Goal: Task Accomplishment & Management: Complete application form

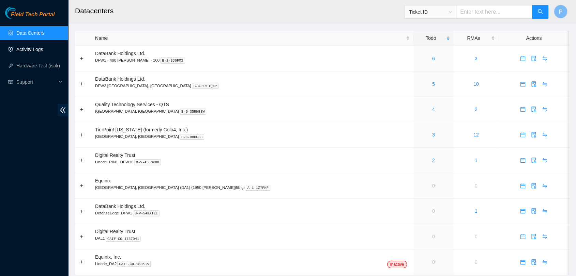
click at [39, 49] on link "Activity Logs" at bounding box center [29, 49] width 27 height 5
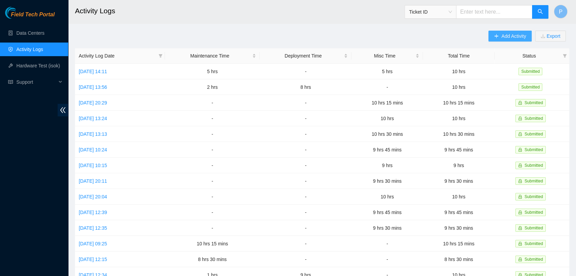
click at [497, 34] on icon "plus" at bounding box center [496, 36] width 5 height 5
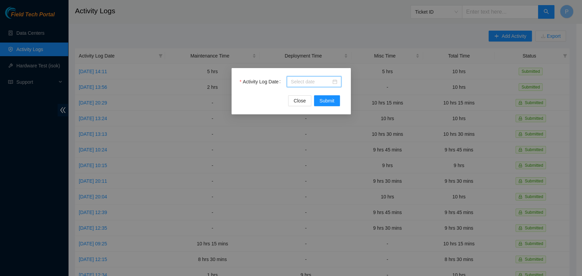
click at [305, 84] on input "Activity Log Date" at bounding box center [311, 81] width 40 height 7
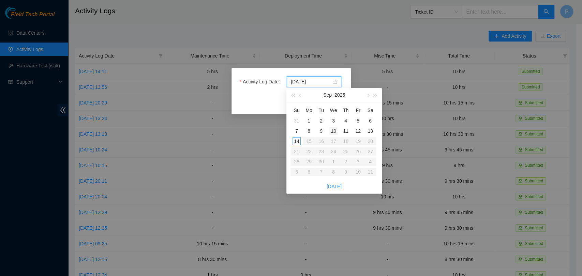
type input "2025-09-10"
click at [337, 134] on div "10" at bounding box center [333, 131] width 8 height 8
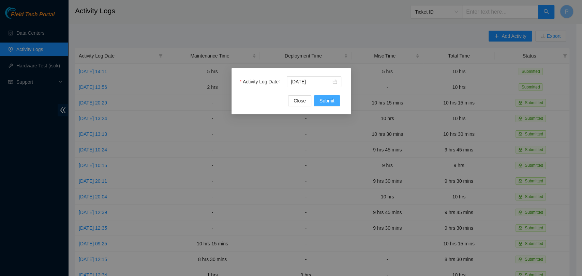
click at [324, 99] on span "Submit" at bounding box center [326, 100] width 15 height 7
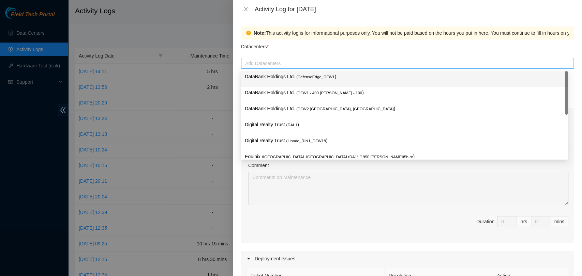
click at [365, 67] on div "Add Datacenters" at bounding box center [407, 63] width 332 height 11
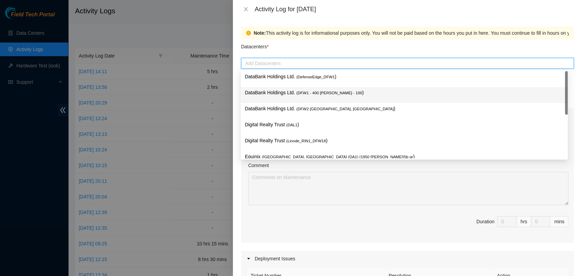
click at [342, 94] on p "DataBank Holdings Ltd. ( DFW1 - 400 S. Akard - 100 )" at bounding box center [404, 93] width 319 height 8
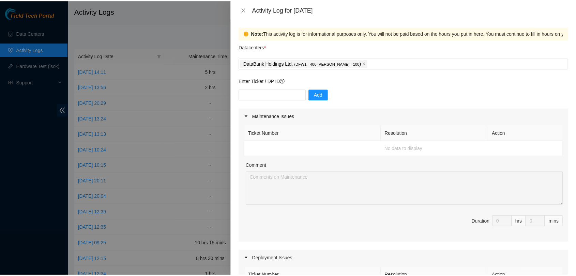
scroll to position [287, 0]
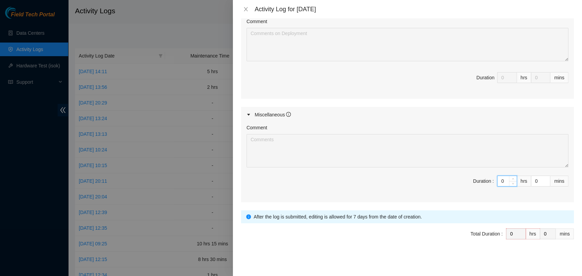
click at [501, 182] on input "0" at bounding box center [506, 181] width 19 height 10
type input "10"
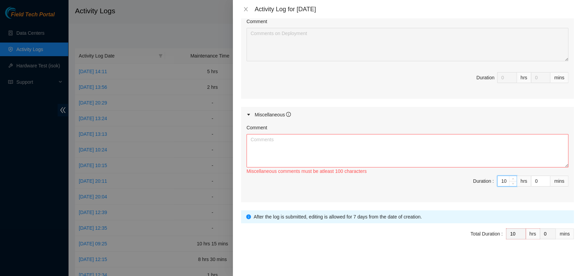
type input "10"
click at [354, 148] on textarea "Comment" at bounding box center [407, 150] width 322 height 33
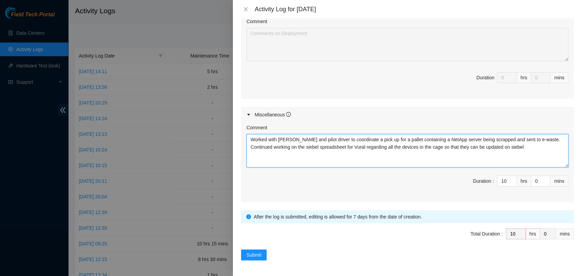
drag, startPoint x: 527, startPoint y: 151, endPoint x: 247, endPoint y: 138, distance: 280.0
click at [247, 138] on textarea "Worked with Vural and pilot driver to coordinate a pick up for a pallet contain…" at bounding box center [407, 150] width 322 height 33
type textarea "Worked with Vural and pilot driver to coordinate a pick up for a pallet contain…"
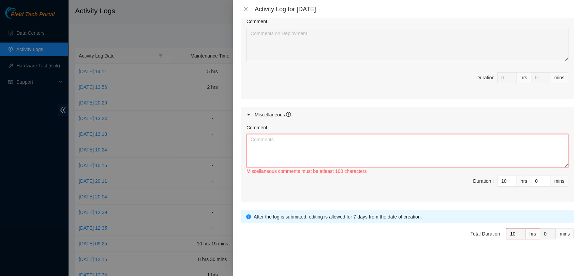
paste textarea "Coordinated with Vural and the pilot driver to arrange pickup of a pallet conta…"
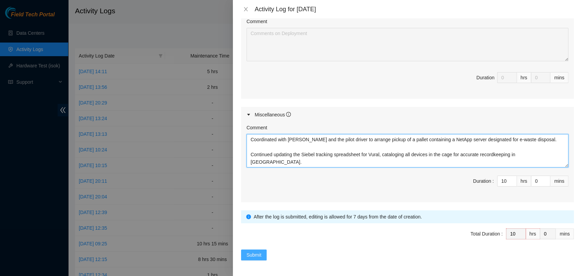
type textarea "Coordinated with Vural and the pilot driver to arrange pickup of a pallet conta…"
click at [252, 257] on span "Submit" at bounding box center [253, 254] width 15 height 7
